Goal: Navigation & Orientation: Find specific page/section

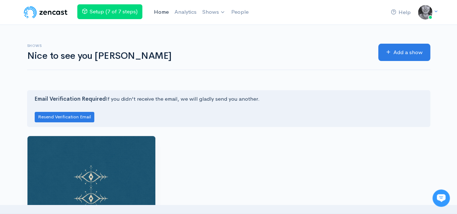
click at [159, 13] on link "Home" at bounding box center [161, 12] width 21 height 16
click at [85, 113] on button "Resend Verification Email" at bounding box center [65, 117] width 60 height 10
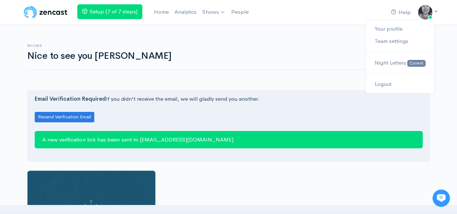
click at [434, 11] on icon at bounding box center [435, 11] width 5 height 5
click at [54, 13] on img at bounding box center [46, 12] width 46 height 14
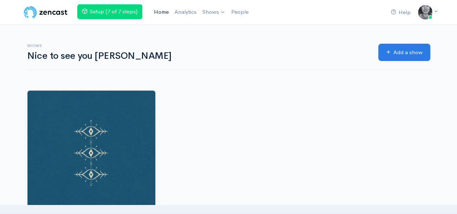
click at [164, 8] on link "Home" at bounding box center [161, 12] width 21 height 16
click at [403, 11] on link "Help" at bounding box center [401, 13] width 26 height 16
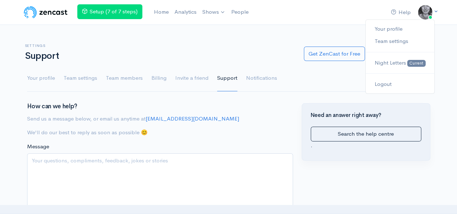
click at [427, 10] on img at bounding box center [425, 12] width 14 height 14
click at [399, 26] on link "Your profile" at bounding box center [399, 29] width 68 height 13
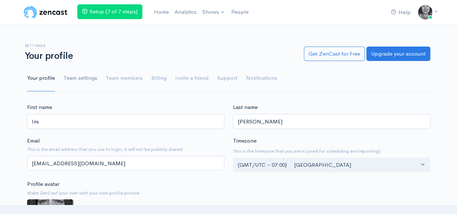
click at [84, 78] on link "Team settings" at bounding box center [81, 78] width 34 height 26
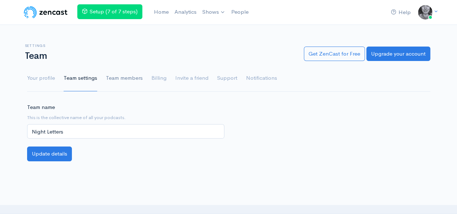
click at [121, 74] on link "Team members" at bounding box center [124, 78] width 37 height 26
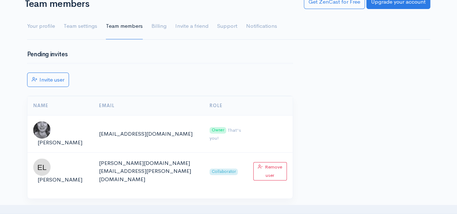
scroll to position [51, 0]
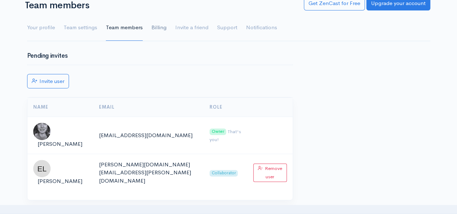
click at [157, 28] on link "Billing" at bounding box center [158, 28] width 15 height 26
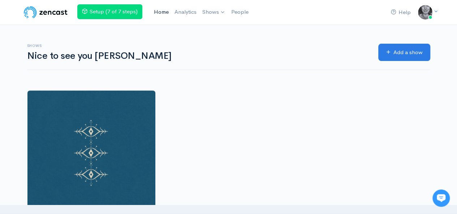
click at [157, 8] on link "Home" at bounding box center [161, 12] width 21 height 16
click at [218, 28] on link "Night Letters" at bounding box center [233, 29] width 66 height 13
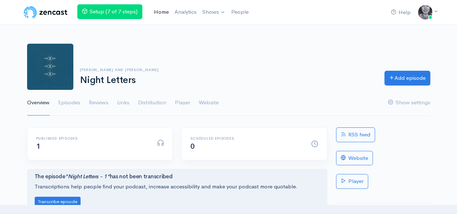
click at [158, 13] on link "Home" at bounding box center [161, 12] width 21 height 16
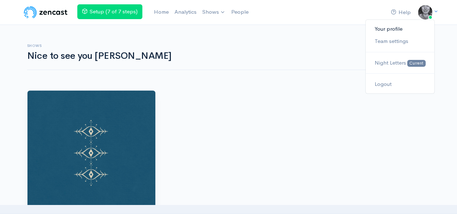
click at [399, 29] on link "Your profile" at bounding box center [399, 29] width 68 height 13
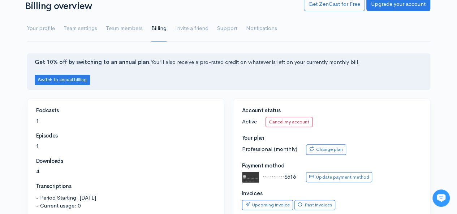
scroll to position [49, 0]
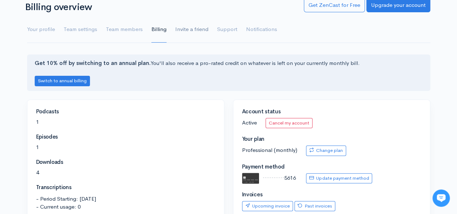
click at [186, 29] on link "Invite a friend" at bounding box center [191, 30] width 33 height 26
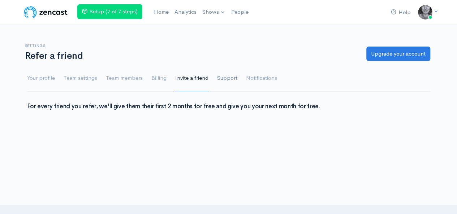
click at [224, 74] on link "Support" at bounding box center [227, 78] width 20 height 26
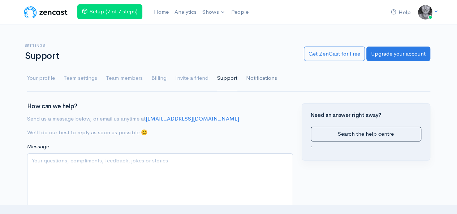
click at [260, 79] on link "Notifications" at bounding box center [261, 78] width 31 height 26
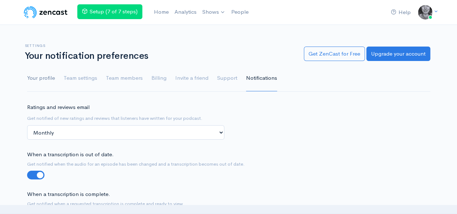
click at [39, 73] on link "Your profile" at bounding box center [41, 78] width 28 height 26
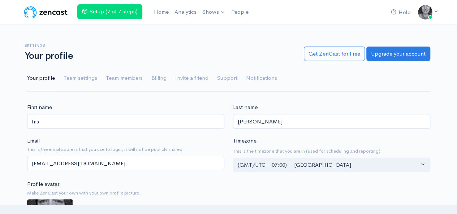
click at [56, 9] on img at bounding box center [46, 12] width 46 height 14
